Goal: Transaction & Acquisition: Subscribe to service/newsletter

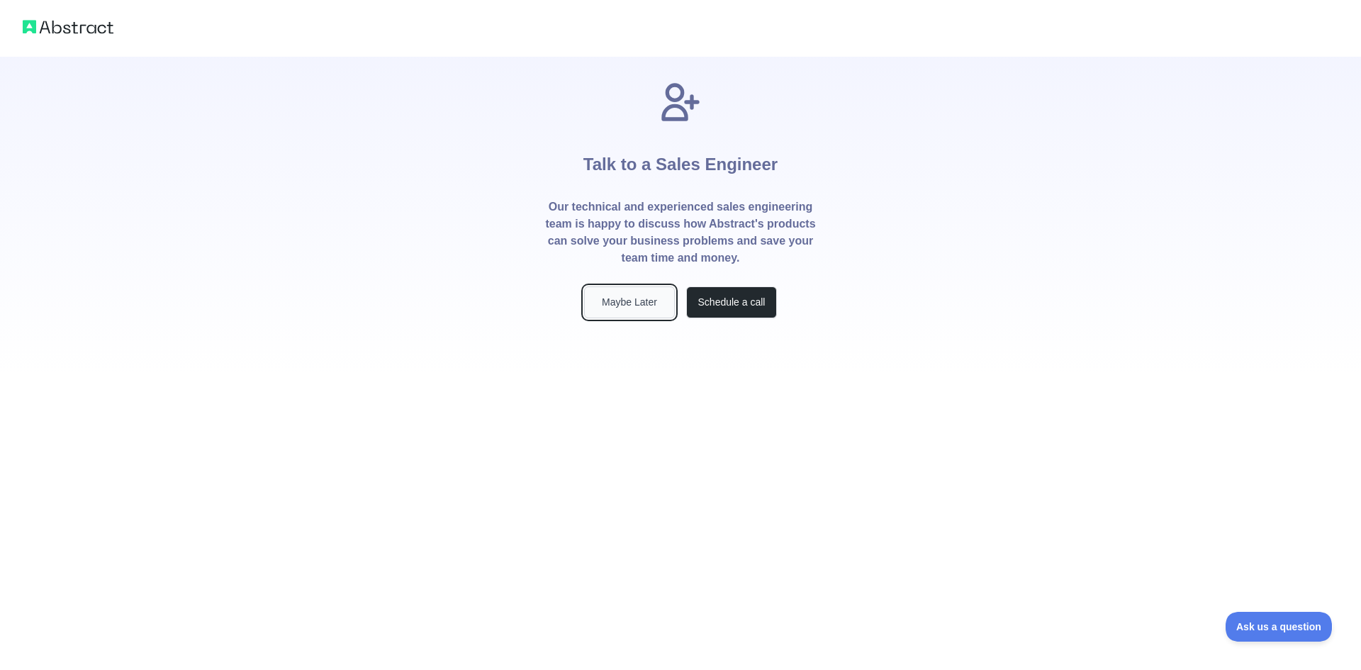
click at [642, 307] on button "Maybe Later" at bounding box center [629, 302] width 91 height 32
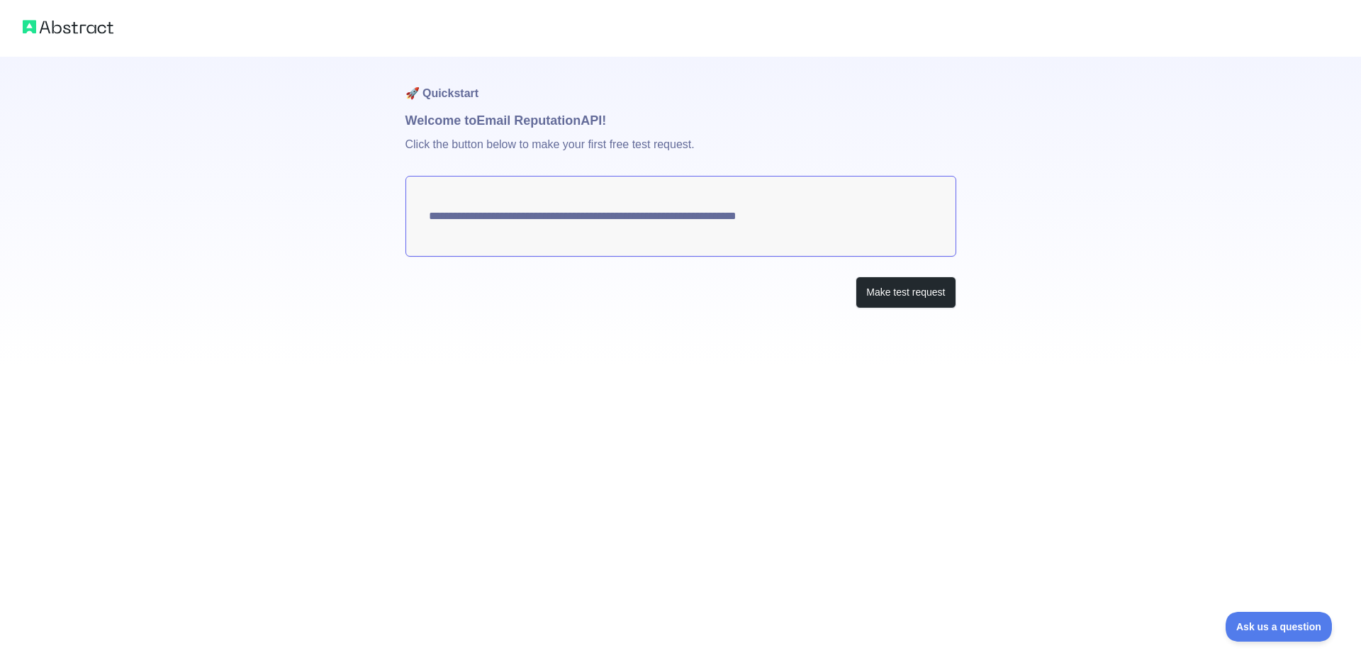
click at [604, 351] on div "**********" at bounding box center [680, 211] width 551 height 308
click at [905, 299] on button "Make test request" at bounding box center [905, 292] width 100 height 32
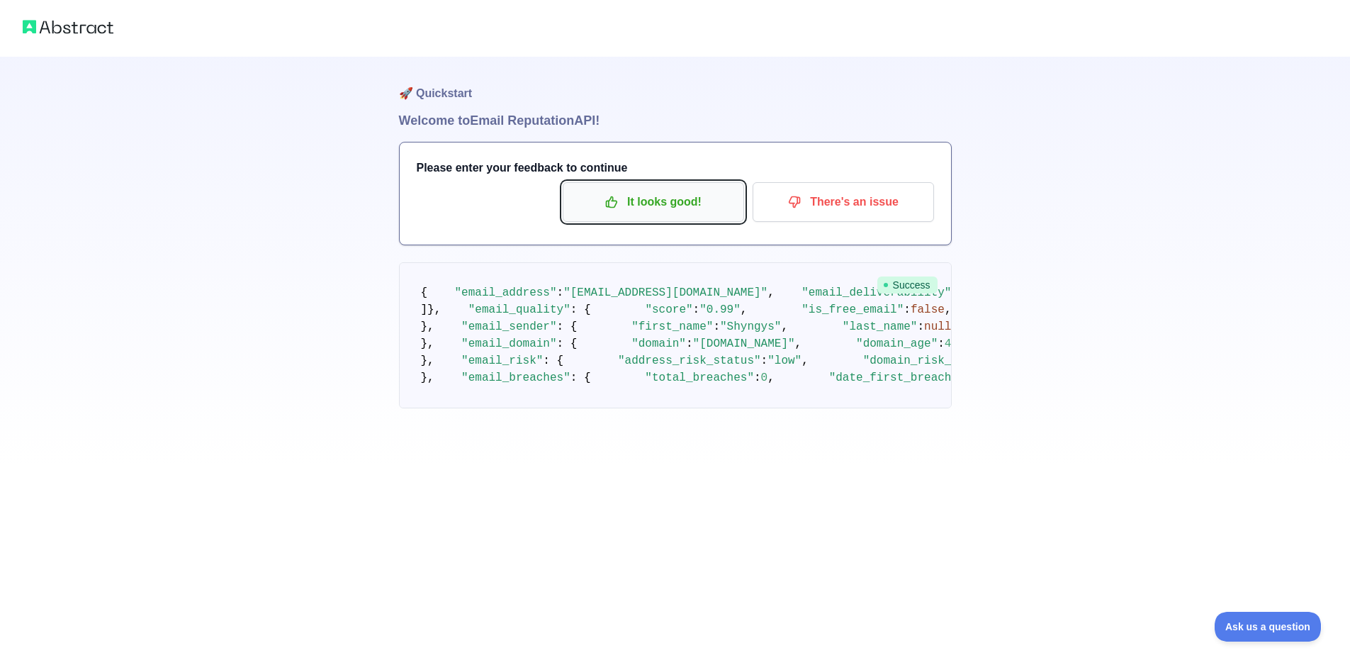
click at [624, 220] on button "It looks good!" at bounding box center [653, 202] width 181 height 40
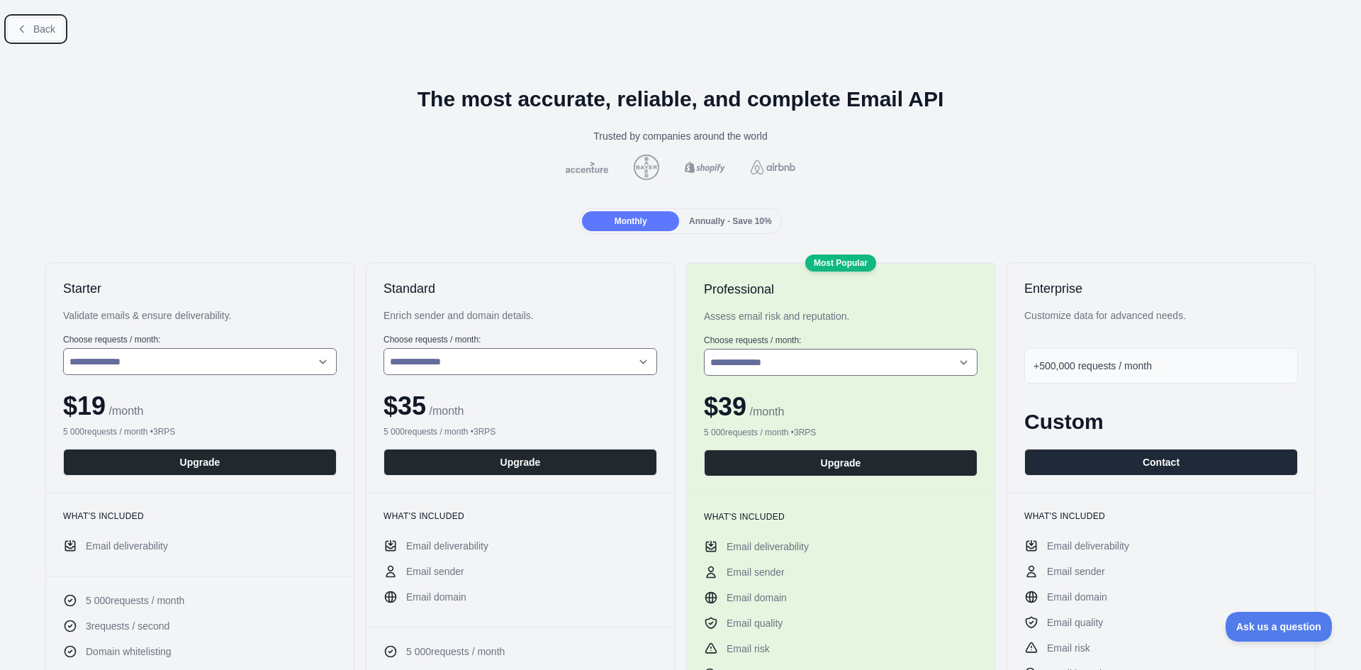
click at [21, 32] on icon at bounding box center [21, 28] width 11 height 11
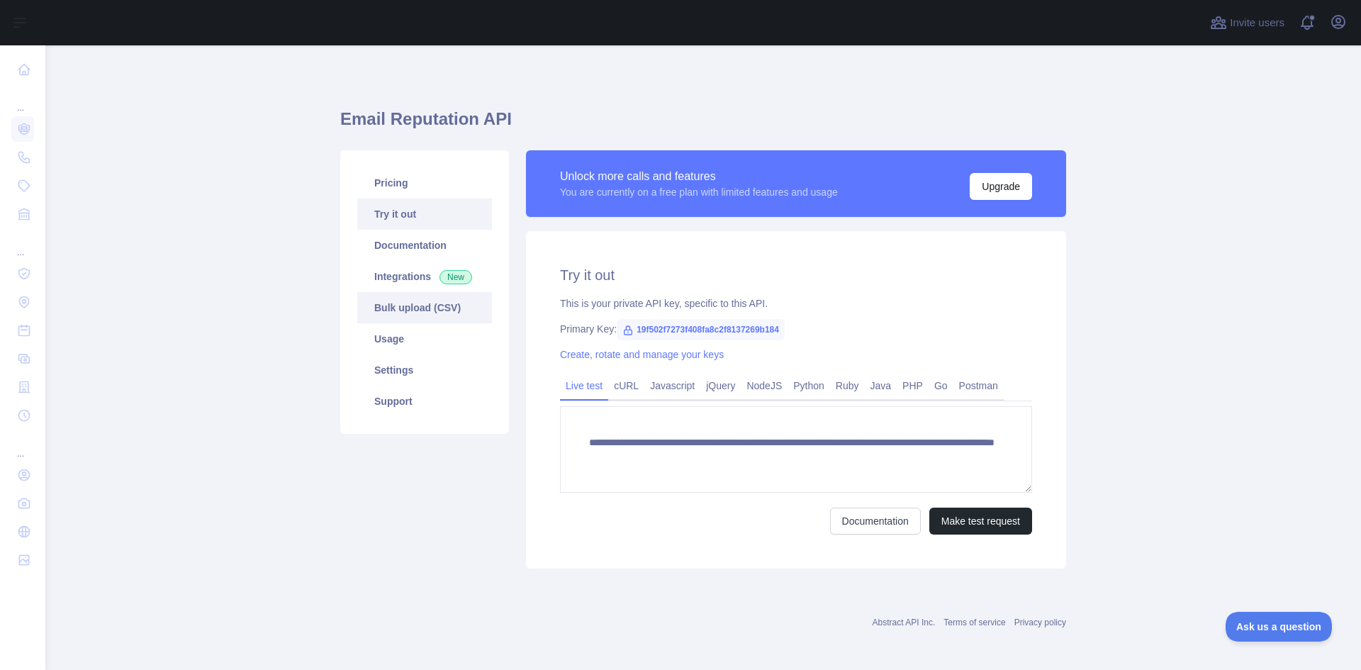
click at [386, 305] on link "Bulk upload (CSV)" at bounding box center [424, 307] width 135 height 31
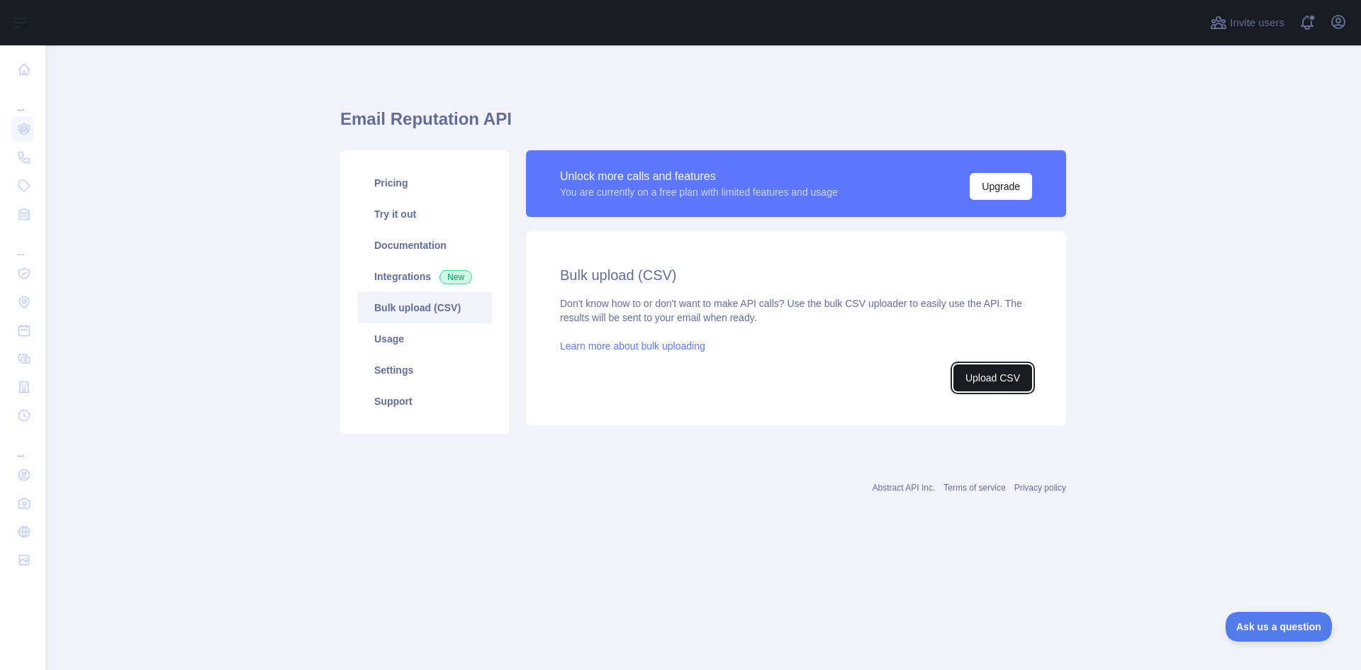
click at [973, 379] on button "Upload CSV" at bounding box center [992, 377] width 79 height 27
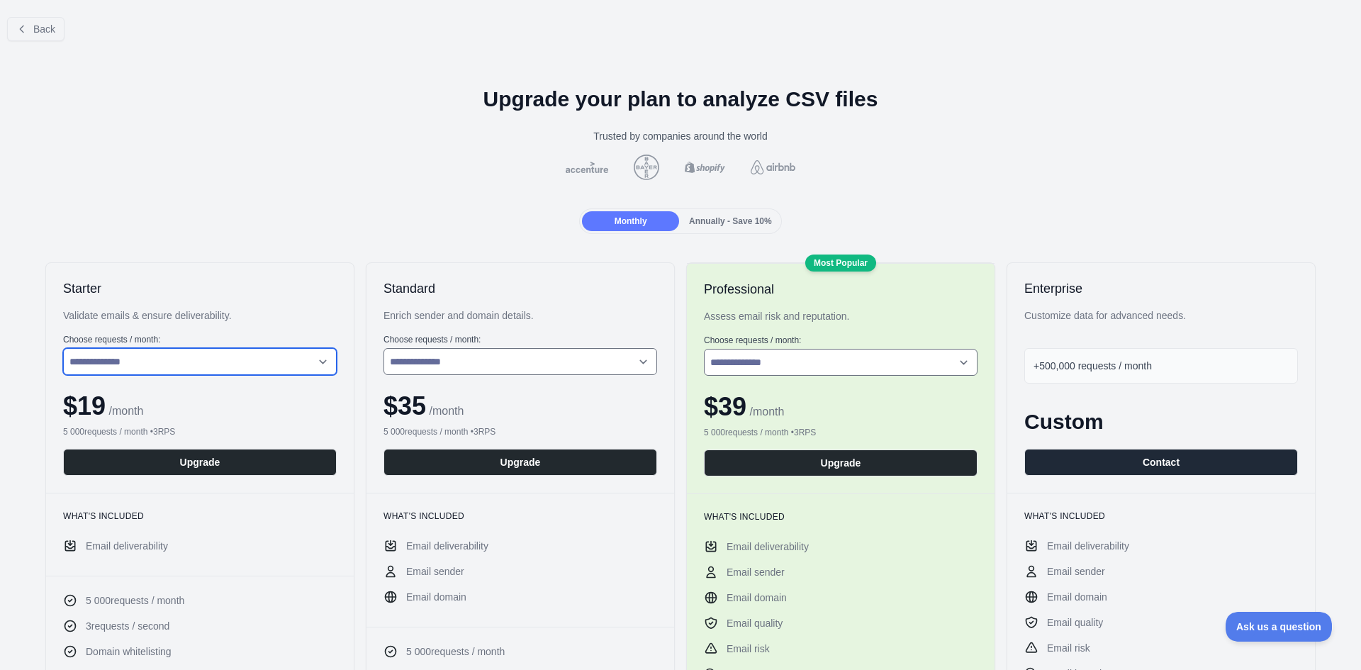
click at [135, 359] on select "**********" at bounding box center [200, 361] width 274 height 27
click at [370, 223] on div "Monthly Annually - Save 10%" at bounding box center [680, 221] width 1338 height 26
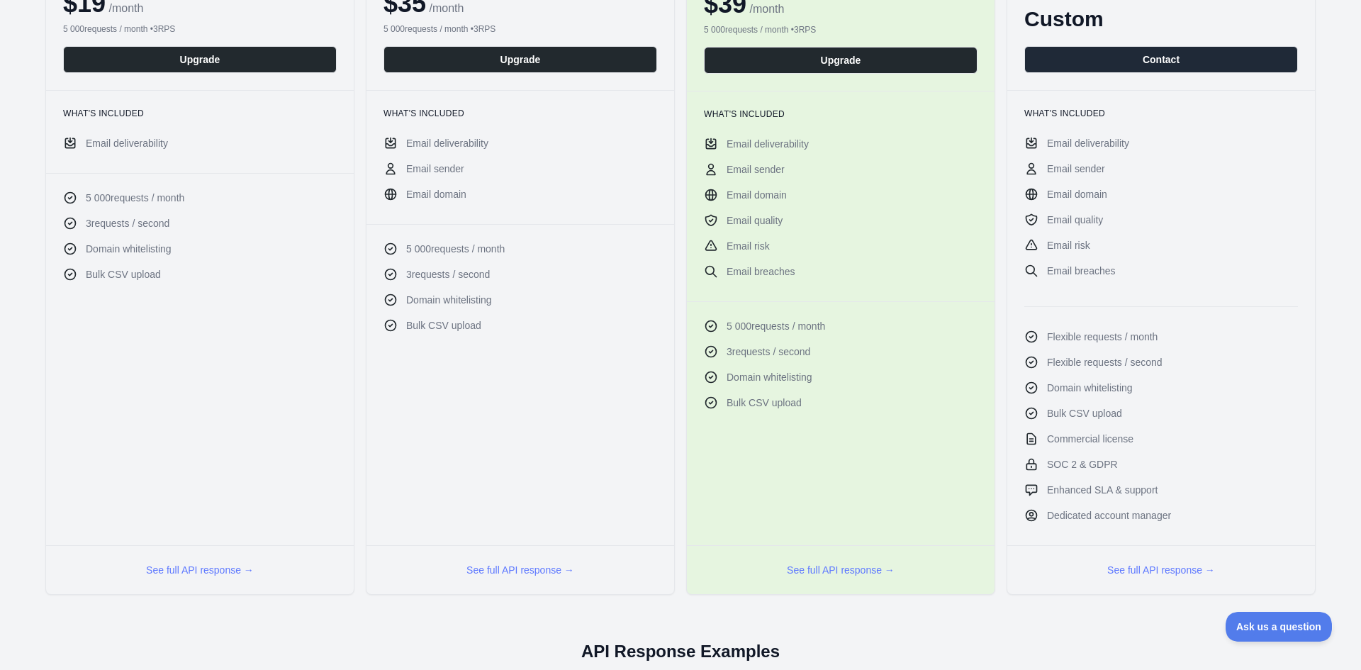
scroll to position [425, 0]
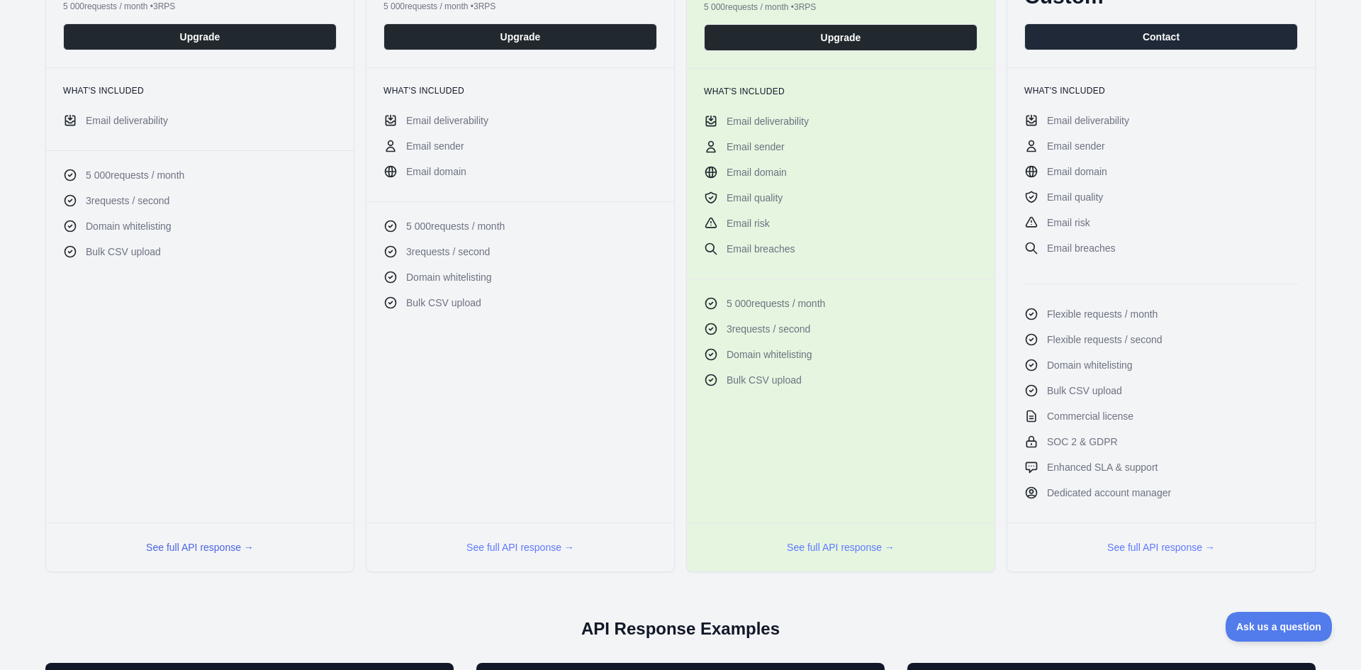
click at [220, 548] on button "See full API response →" at bounding box center [200, 547] width 108 height 14
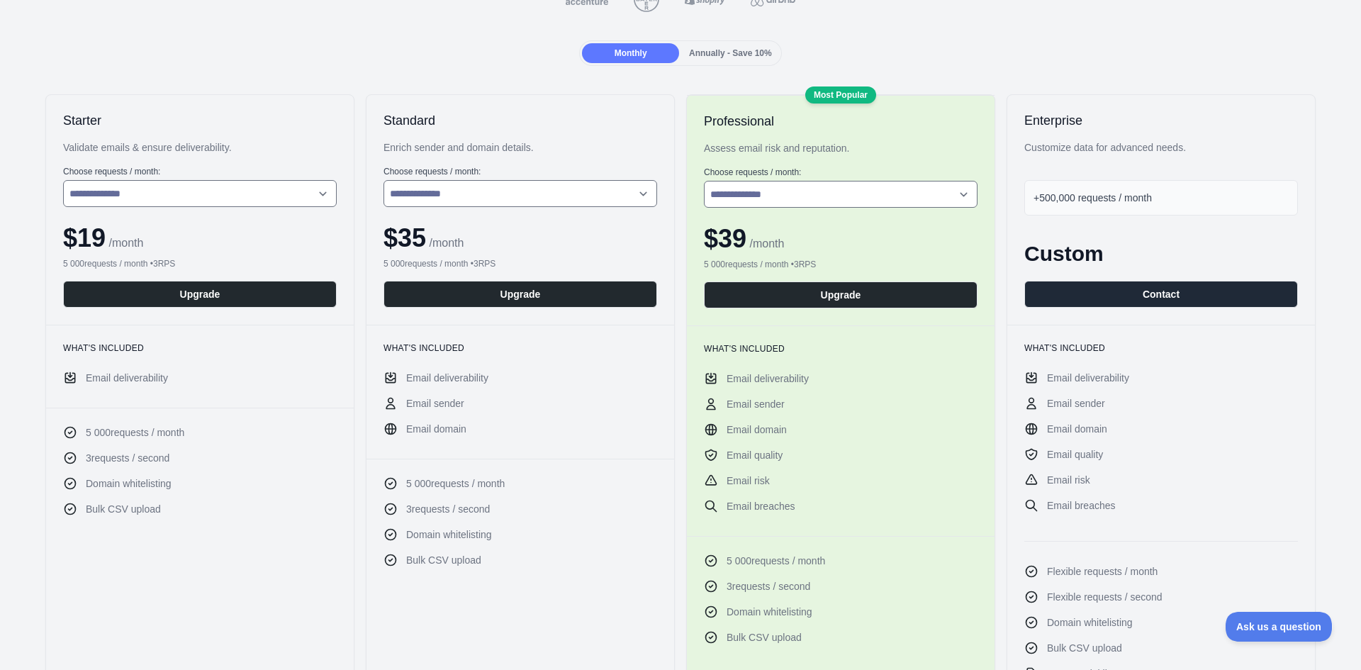
scroll to position [0, 0]
